Goal: Task Accomplishment & Management: Complete application form

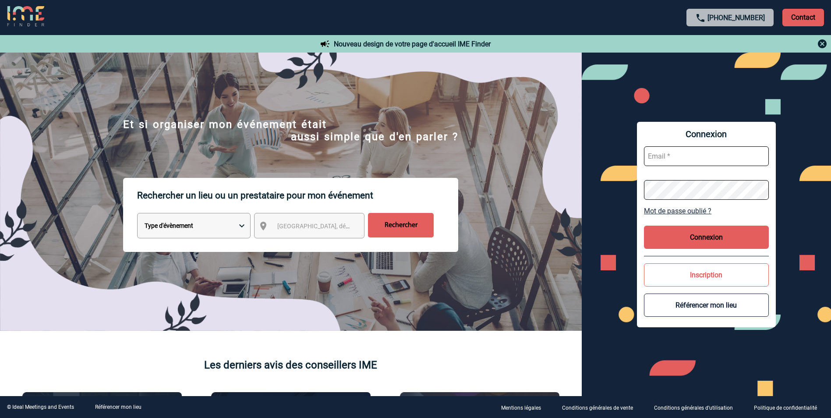
click at [795, 17] on p "Contact" at bounding box center [803, 18] width 42 height 18
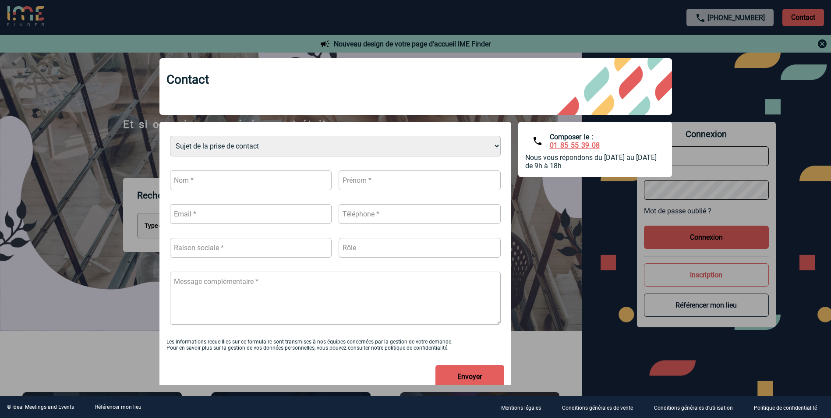
click at [328, 139] on select "Sujet de la prise de contact Je n’ai pas de compte J’ai besoin d’aide Je n’arri…" at bounding box center [335, 146] width 331 height 21
click at [101, 186] on div at bounding box center [415, 209] width 831 height 418
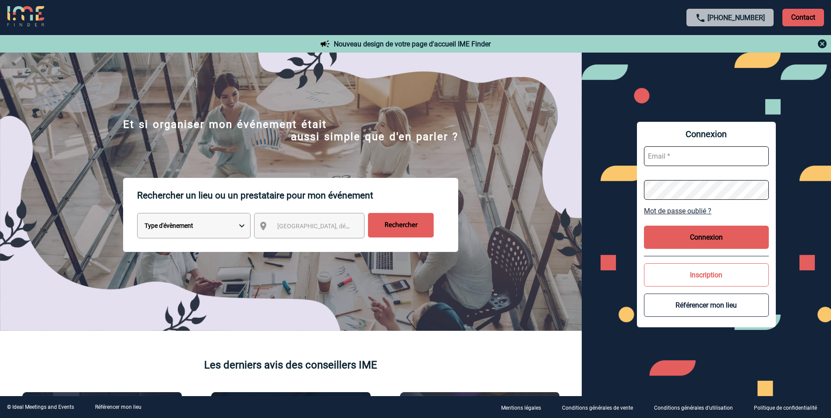
click at [674, 151] on input "text" at bounding box center [706, 156] width 125 height 20
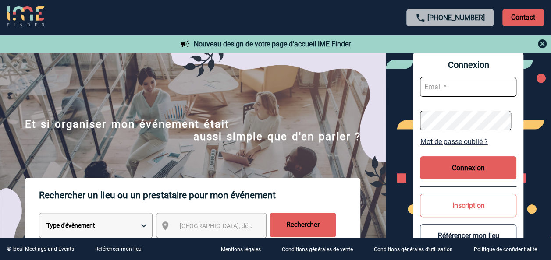
click at [443, 88] on input "text" at bounding box center [468, 87] width 96 height 20
paste input "junniorangel.solismoreno@abeille-assurances.fr"
type input "junniorangel.solismoreno@abeille-assurances.fr"
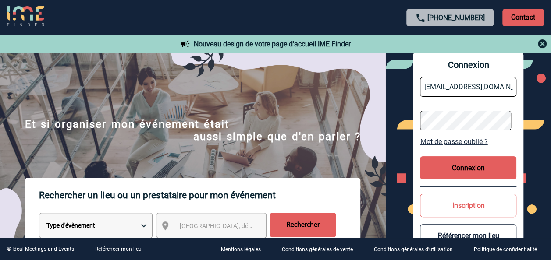
click at [466, 163] on button "Connexion" at bounding box center [468, 167] width 96 height 23
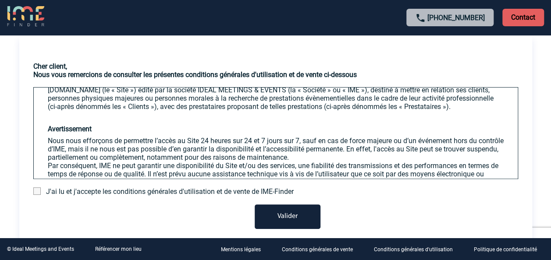
scroll to position [74, 0]
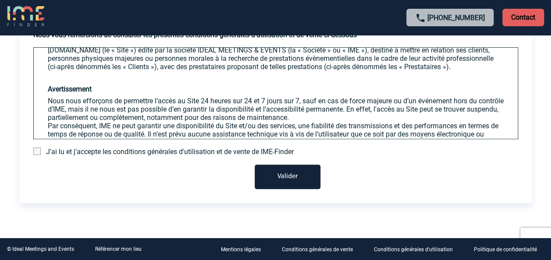
click at [37, 152] on span at bounding box center [36, 151] width 7 height 7
click at [0, 0] on input "checkbox" at bounding box center [0, 0] width 0 height 0
click at [276, 178] on button "Valider" at bounding box center [287, 177] width 66 height 25
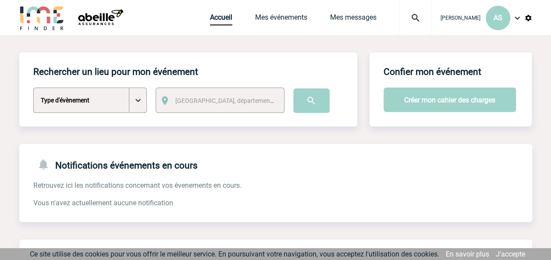
click at [138, 106] on select "Type d'évènement Séminaire avec nuitée Séminaire sans nuitée Repas de groupe Te…" at bounding box center [89, 100] width 113 height 25
